Goal: Navigation & Orientation: Find specific page/section

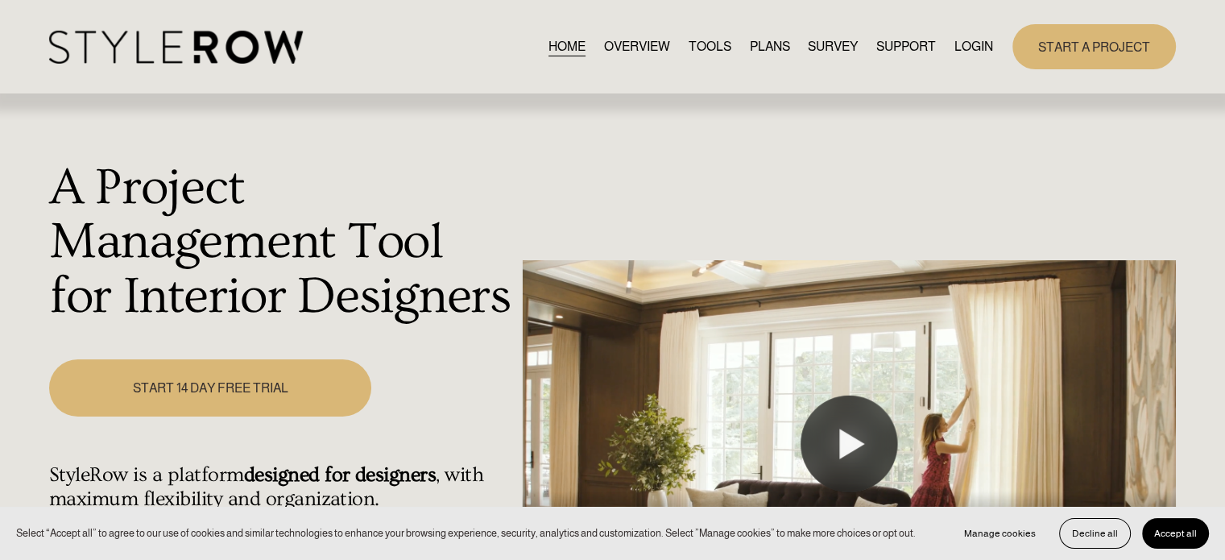
click at [969, 49] on link "LOGIN" at bounding box center [973, 46] width 39 height 22
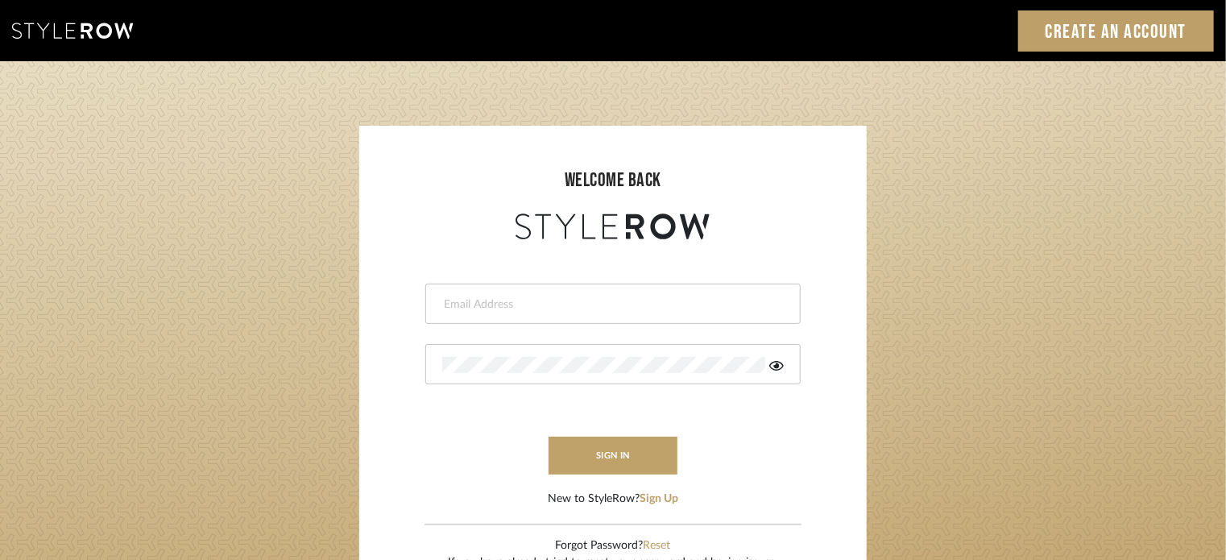
type input "lisaf@fontaine-ds.com"
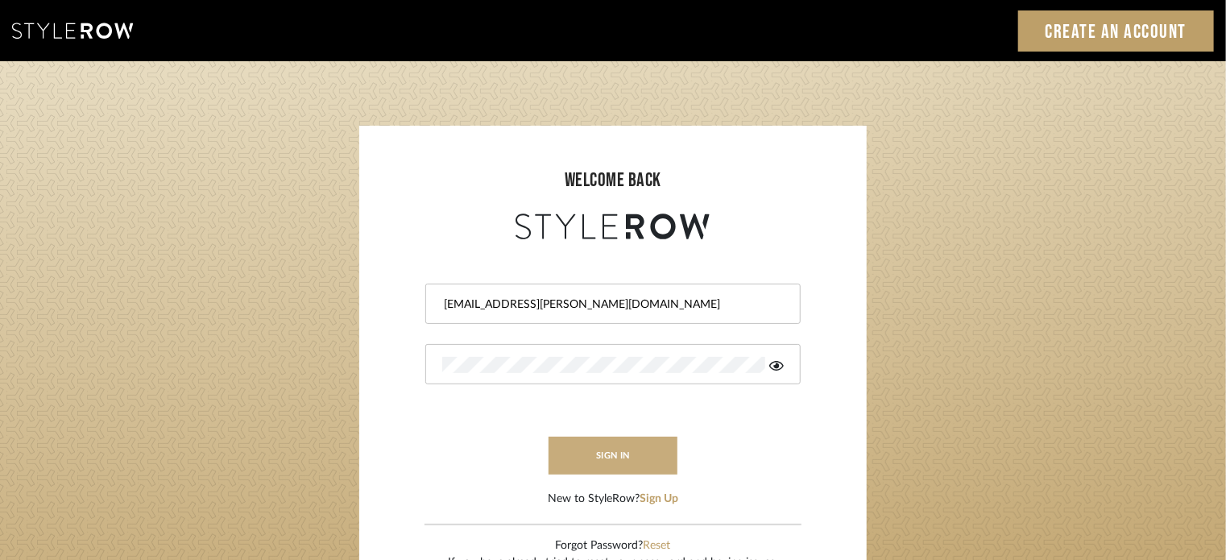
click at [616, 464] on button "sign in" at bounding box center [612, 455] width 129 height 38
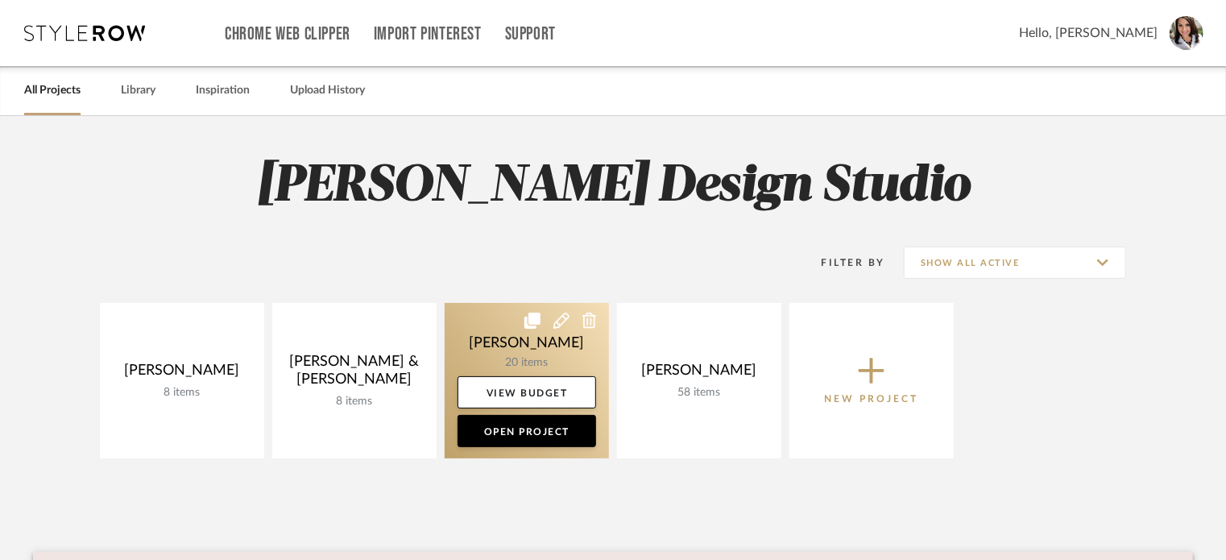
click at [479, 353] on link at bounding box center [526, 380] width 164 height 155
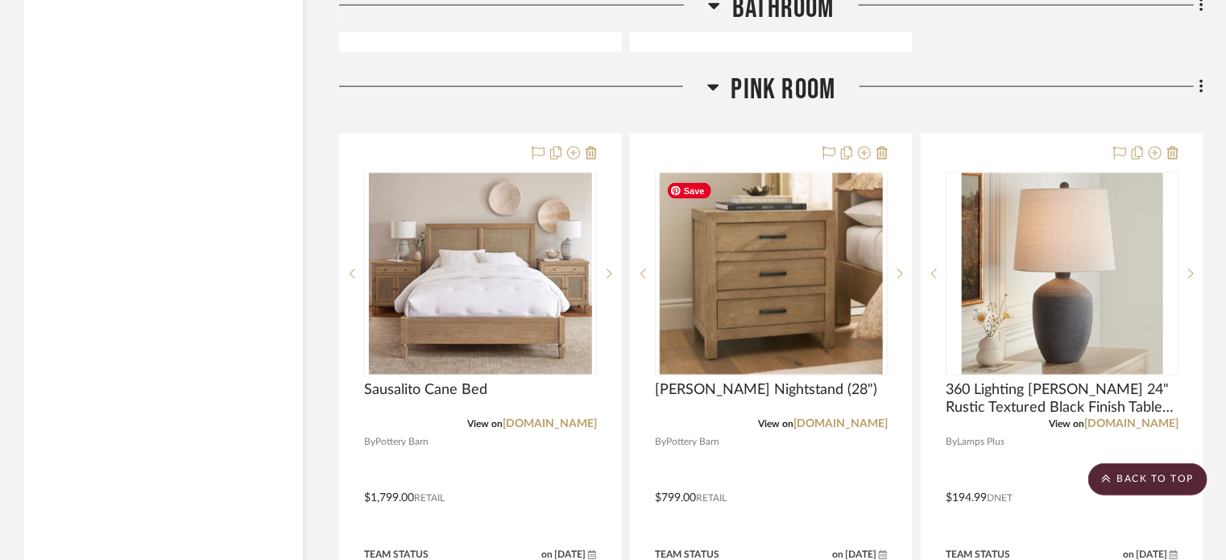
scroll to position [4123, 0]
